Goal: Task Accomplishment & Management: Use online tool/utility

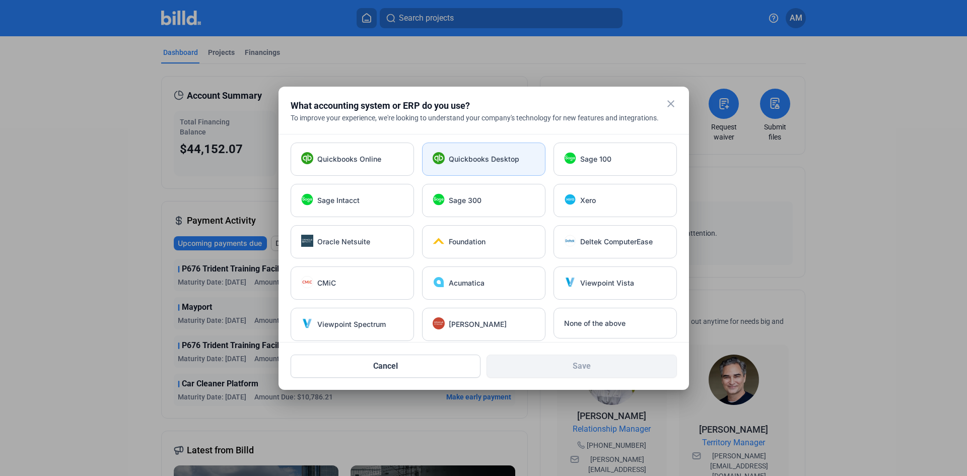
click at [465, 161] on span "Quickbooks Desktop" at bounding box center [484, 159] width 70 height 10
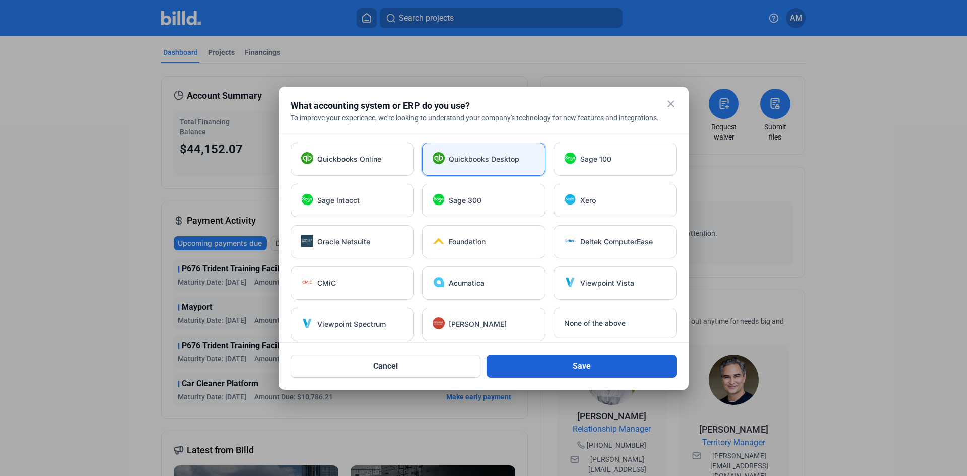
click at [619, 363] on button "Save" at bounding box center [581, 365] width 190 height 23
